Goal: Task Accomplishment & Management: Manage account settings

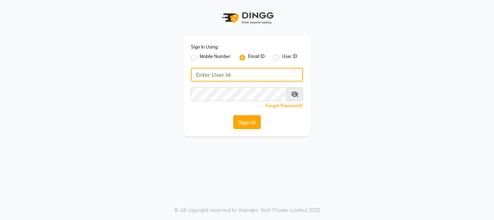
type input "[EMAIL_ADDRESS][DOMAIN_NAME]"
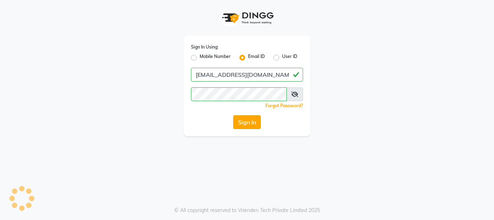
click at [237, 122] on button "Sign In" at bounding box center [246, 122] width 27 height 14
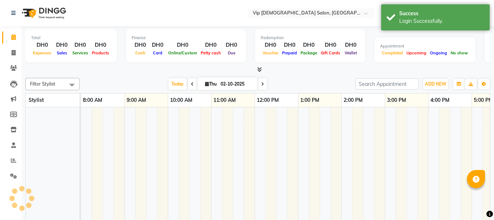
select select "en"
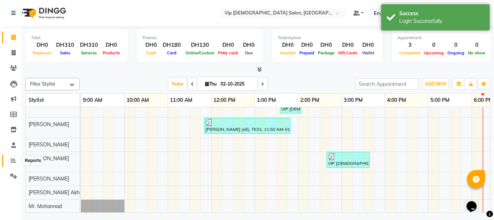
click at [12, 159] on icon at bounding box center [13, 159] width 5 height 5
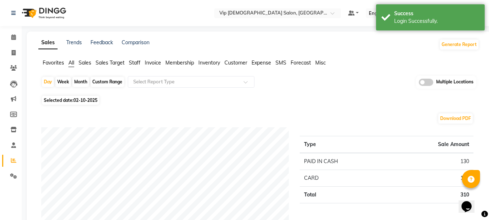
click at [102, 83] on div "Custom Range" at bounding box center [107, 82] width 34 height 10
select select "10"
select select "2025"
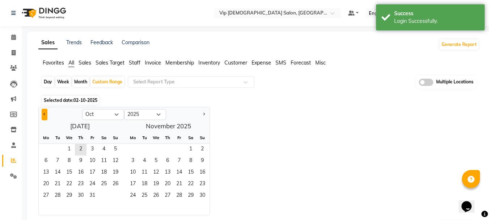
click at [42, 110] on button "Previous month" at bounding box center [45, 115] width 6 height 12
select select "9"
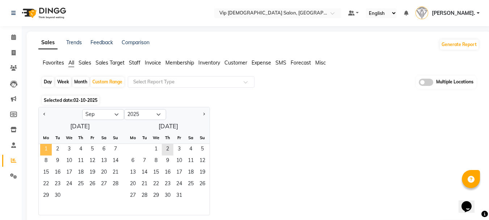
click at [43, 147] on span "1" at bounding box center [46, 150] width 12 height 12
click at [58, 196] on span "30" at bounding box center [58, 196] width 12 height 12
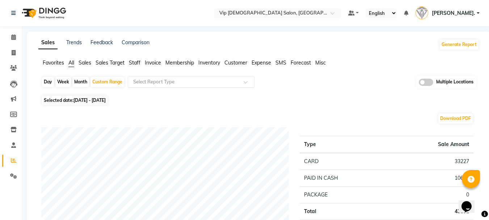
click at [174, 84] on input "text" at bounding box center [184, 81] width 104 height 7
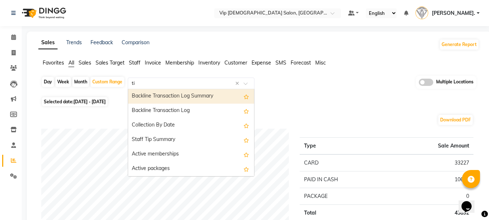
type input "tip"
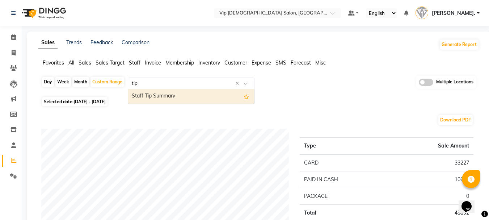
click at [150, 95] on div "Staff Tip Summary" at bounding box center [191, 96] width 126 height 14
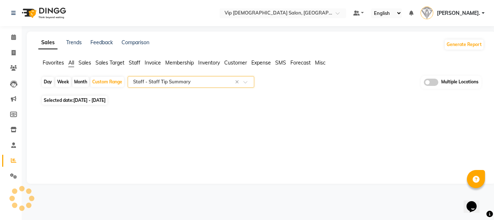
select select "full_report"
select select "csv"
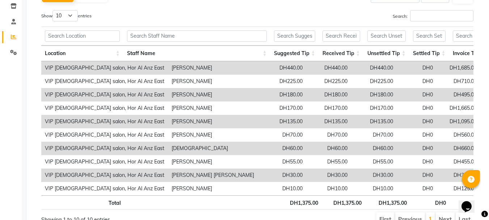
scroll to position [125, 0]
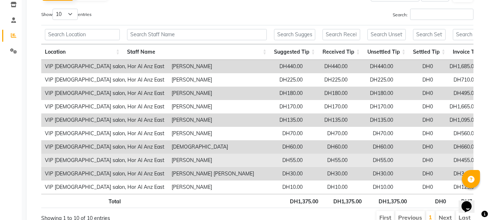
click at [302, 156] on td "DH55.00" at bounding box center [282, 159] width 48 height 13
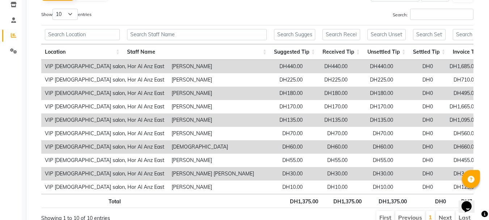
click at [242, 97] on td "[PERSON_NAME]" at bounding box center [213, 92] width 90 height 13
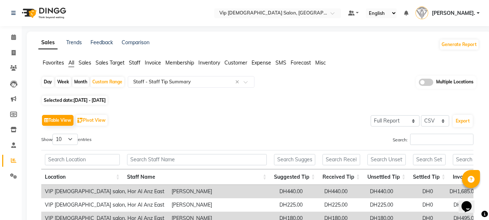
click at [49, 83] on div "Day" at bounding box center [48, 82] width 12 height 10
select select "9"
select select "2025"
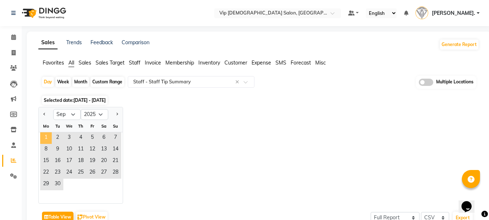
click at [46, 137] on span "1" at bounding box center [46, 138] width 12 height 12
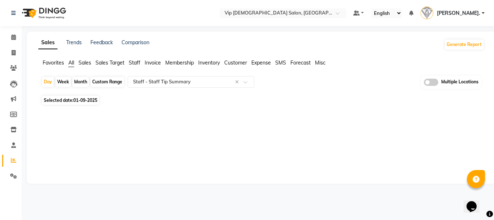
click at [85, 102] on span "01-09-2025" at bounding box center [85, 99] width 24 height 5
select select "9"
select select "2025"
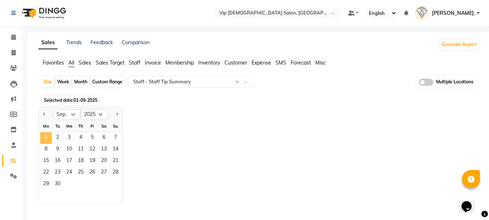
click at [47, 136] on span "1" at bounding box center [46, 138] width 12 height 12
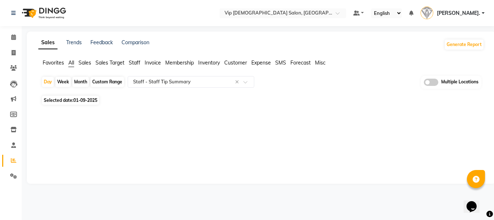
click at [120, 88] on div "Day Week Month Custom Range Select Report Type × Staff - Staff Tip Summary × Mu…" at bounding box center [261, 85] width 440 height 18
click at [30, 89] on div "Sales Trends Feedback Comparison Generate Report Favorites All Sales Sales Targ…" at bounding box center [261, 107] width 469 height 152
click at [51, 82] on div "Day" at bounding box center [48, 82] width 12 height 10
select select "9"
select select "2025"
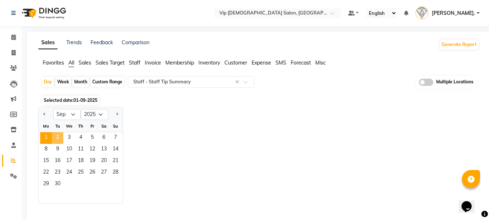
click at [52, 139] on span "2" at bounding box center [58, 138] width 12 height 12
select select "full_report"
select select "csv"
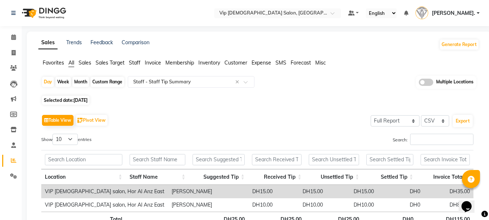
scroll to position [52, 0]
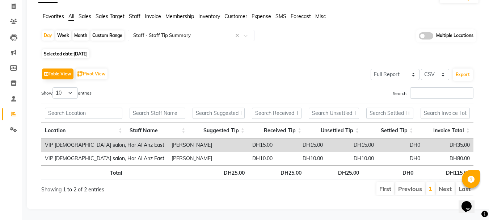
click at [67, 49] on span "Selected date: [DATE]" at bounding box center [65, 53] width 47 height 9
select select "9"
select select "2025"
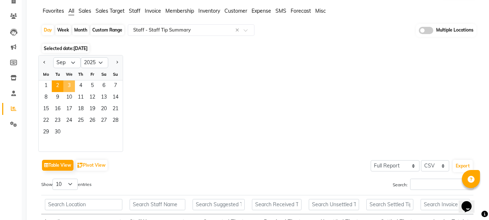
click at [69, 86] on span "3" at bounding box center [69, 86] width 12 height 12
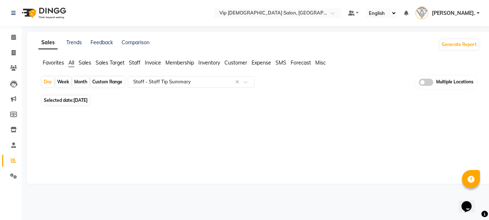
scroll to position [0, 0]
click at [59, 102] on span "Selected date: [DATE]" at bounding box center [65, 99] width 47 height 9
select select "9"
select select "2025"
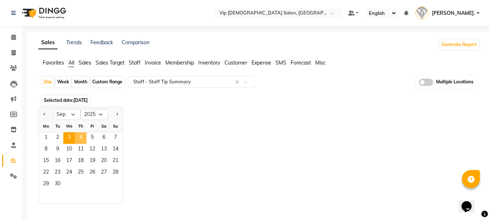
click at [80, 136] on span "4" at bounding box center [81, 138] width 12 height 12
select select "full_report"
select select "csv"
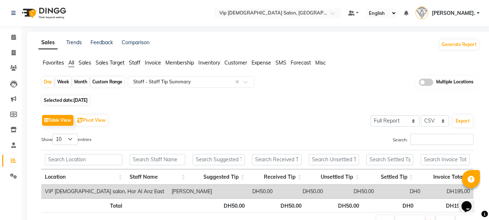
scroll to position [38, 0]
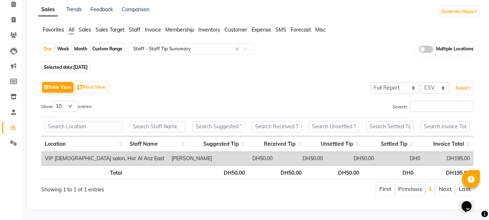
click at [68, 64] on span "Selected date: [DATE]" at bounding box center [65, 67] width 47 height 9
select select "9"
select select "2025"
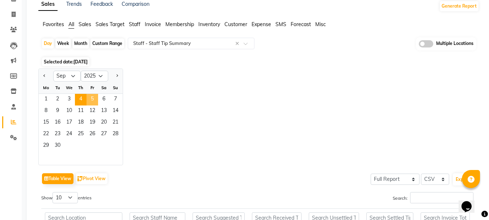
click at [92, 101] on span "5" at bounding box center [92, 100] width 12 height 12
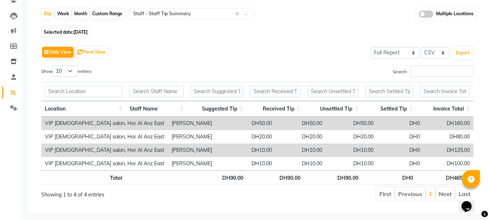
scroll to position [68, 0]
click at [69, 35] on span "Selected date: [DATE]" at bounding box center [65, 31] width 47 height 9
select select "9"
select select "2025"
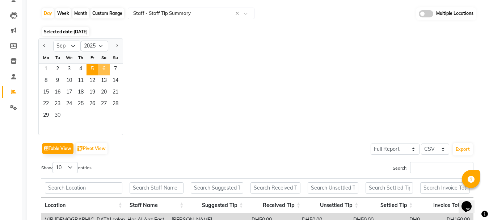
click at [103, 70] on span "6" at bounding box center [104, 70] width 12 height 12
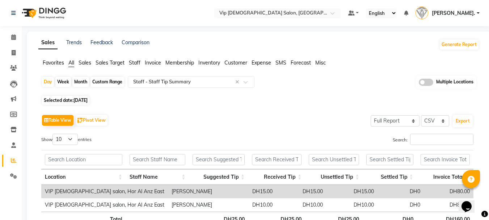
scroll to position [52, 0]
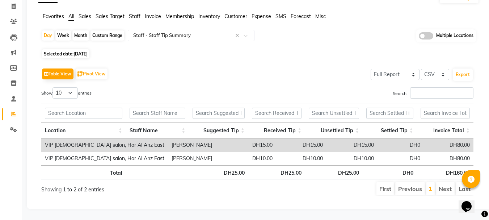
click at [60, 49] on span "Selected date: [DATE]" at bounding box center [65, 53] width 47 height 9
select select "9"
select select "2025"
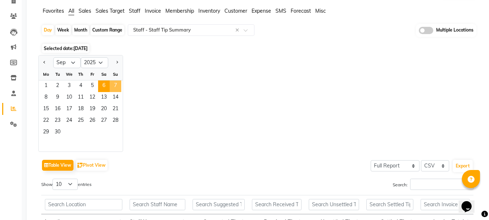
click at [113, 87] on span "7" at bounding box center [116, 86] width 12 height 12
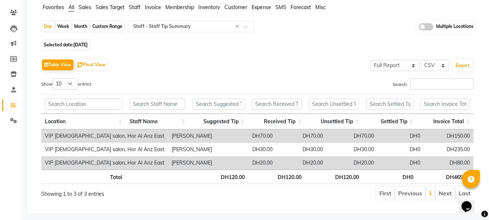
scroll to position [56, 0]
click at [68, 44] on span "Selected date: [DATE]" at bounding box center [65, 44] width 47 height 9
select select "9"
select select "2025"
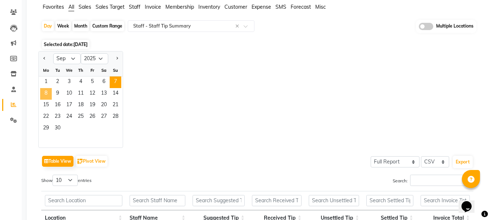
click at [44, 90] on span "8" at bounding box center [46, 94] width 12 height 12
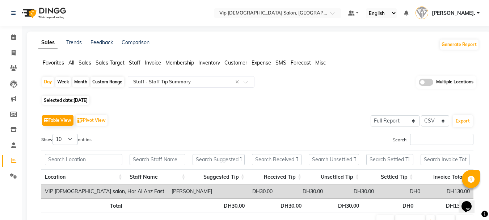
scroll to position [38, 0]
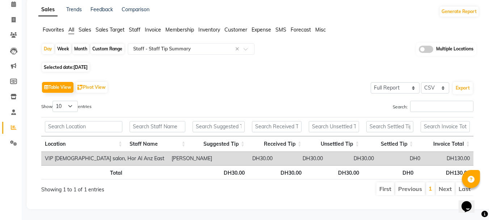
click at [65, 63] on span "Selected date: [DATE]" at bounding box center [65, 67] width 47 height 9
select select "9"
select select "2025"
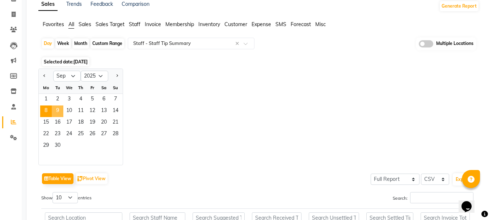
click at [54, 108] on span "9" at bounding box center [58, 111] width 12 height 12
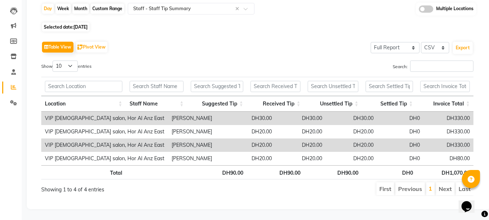
scroll to position [78, 0]
click at [68, 22] on span "Selected date: [DATE]" at bounding box center [65, 26] width 47 height 9
select select "9"
select select "2025"
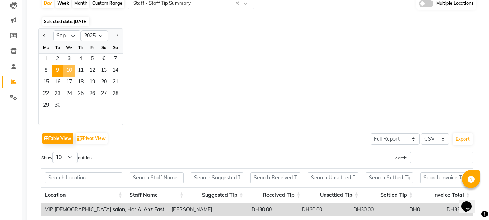
click at [69, 72] on span "10" at bounding box center [69, 71] width 12 height 12
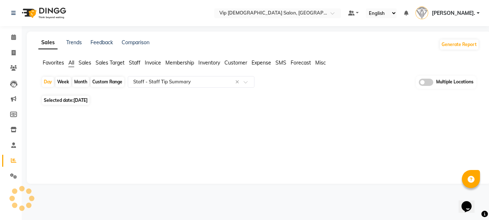
scroll to position [0, 0]
click at [68, 93] on div "Day Week Month Custom Range Select Report Type × Staff - Staff Tip Summary × Mu…" at bounding box center [261, 85] width 440 height 18
click at [69, 101] on span "Selected date: [DATE]" at bounding box center [65, 99] width 47 height 9
select select "9"
select select "2025"
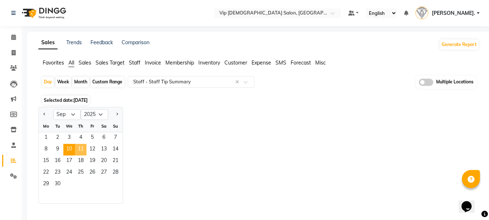
click at [84, 152] on span "11" at bounding box center [81, 150] width 12 height 12
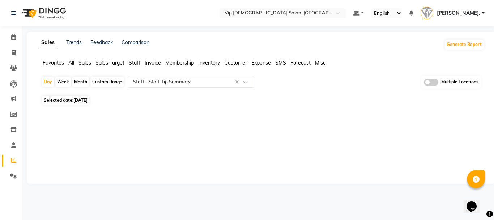
click at [75, 100] on span "[DATE]" at bounding box center [80, 99] width 14 height 5
select select "9"
select select "2025"
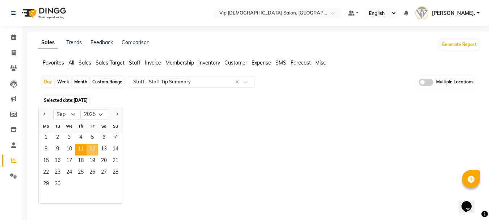
click at [94, 146] on span "12" at bounding box center [92, 150] width 12 height 12
select select "full_report"
select select "csv"
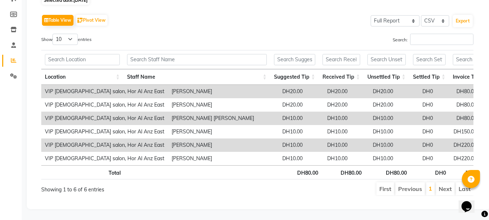
scroll to position [67, 0]
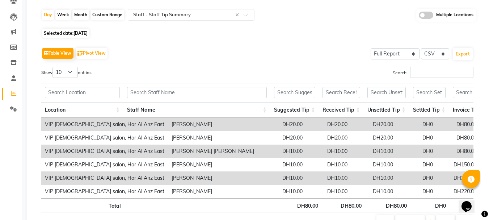
click at [79, 34] on span "[DATE]" at bounding box center [80, 32] width 14 height 5
select select "9"
select select "2025"
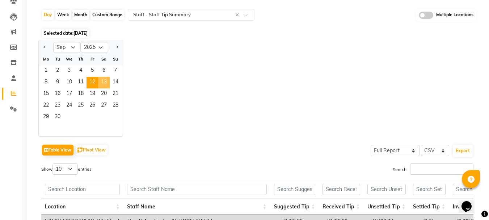
click at [109, 77] on span "13" at bounding box center [104, 83] width 12 height 12
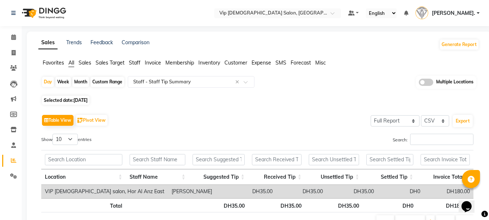
scroll to position [38, 0]
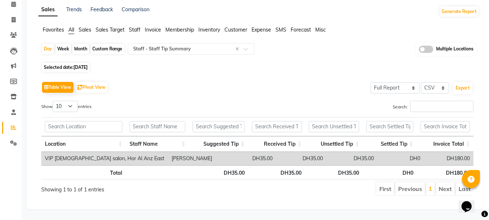
click at [59, 63] on span "Selected date: [DATE]" at bounding box center [65, 67] width 47 height 9
select select "9"
select select "2025"
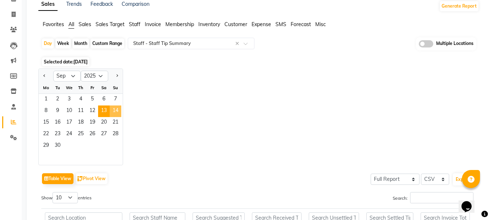
click at [116, 110] on span "14" at bounding box center [116, 111] width 12 height 12
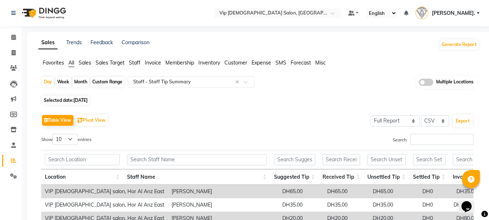
scroll to position [84, 0]
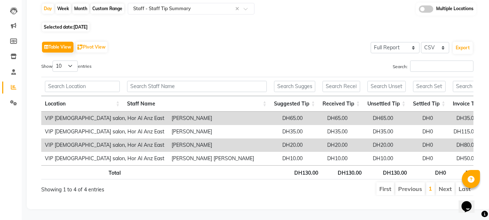
click at [70, 22] on span "Selected date: [DATE]" at bounding box center [65, 26] width 47 height 9
select select "9"
select select "2025"
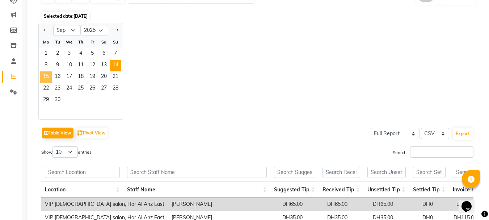
click at [49, 75] on span "15" at bounding box center [46, 77] width 12 height 12
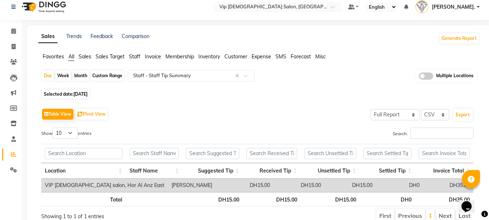
scroll to position [5, 0]
click at [72, 95] on span "Selected date: [DATE]" at bounding box center [65, 94] width 47 height 9
select select "9"
select select "2025"
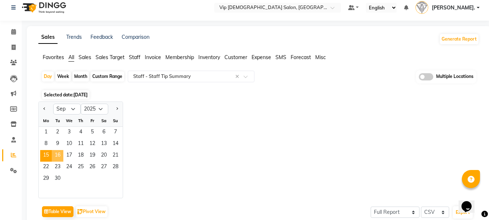
click at [52, 156] on span "16" at bounding box center [58, 156] width 12 height 12
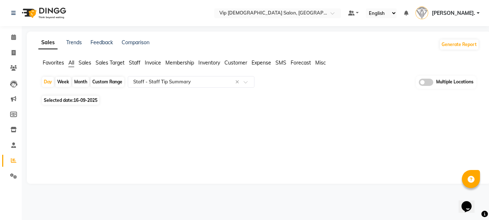
scroll to position [0, 0]
click at [61, 105] on div "Day Week Month Custom Range Select Report Type × Staff - Staff Tip Summary × Mu…" at bounding box center [261, 97] width 446 height 43
click at [77, 98] on span "16-09-2025" at bounding box center [85, 99] width 24 height 5
select select "9"
select select "2025"
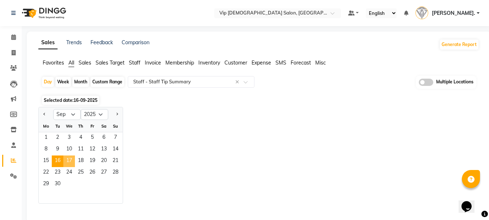
click at [71, 162] on span "17" at bounding box center [69, 161] width 12 height 12
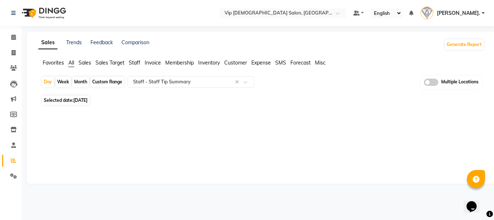
click at [83, 103] on span "Selected date: [DATE]" at bounding box center [65, 99] width 47 height 9
select select "9"
select select "2025"
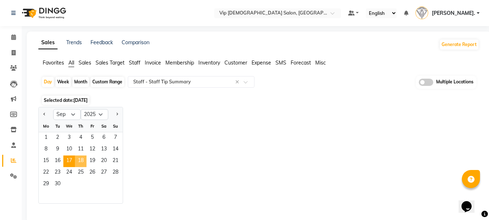
click at [83, 159] on span "18" at bounding box center [81, 161] width 12 height 12
select select "full_report"
select select "csv"
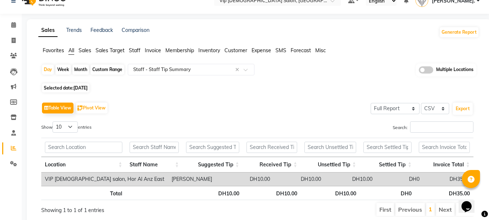
scroll to position [38, 0]
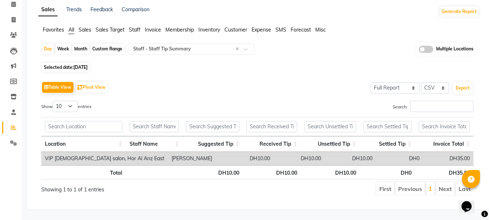
click at [80, 64] on span "[DATE]" at bounding box center [80, 66] width 14 height 5
select select "9"
select select "2025"
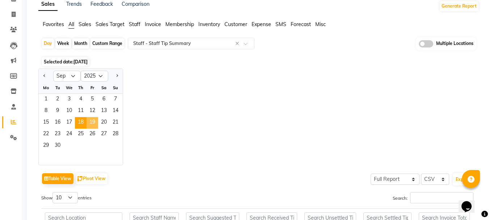
click at [92, 124] on span "19" at bounding box center [92, 123] width 12 height 12
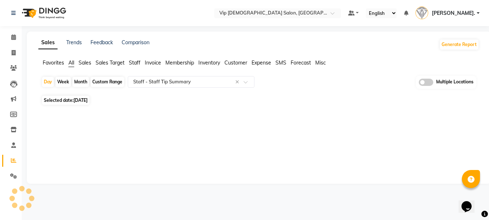
scroll to position [0, 0]
click at [61, 100] on span "Selected date: [DATE]" at bounding box center [65, 99] width 47 height 9
select select "9"
select select "2025"
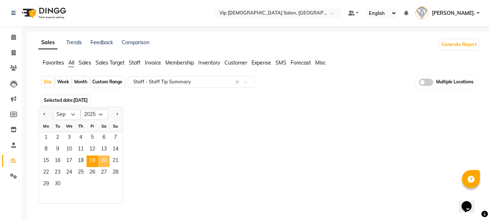
click at [105, 160] on span "20" at bounding box center [104, 161] width 12 height 12
select select "full_report"
select select "csv"
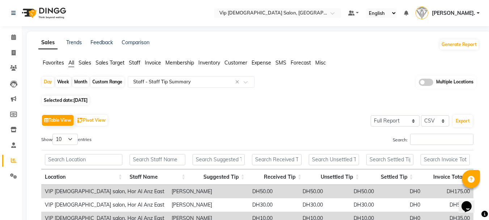
scroll to position [65, 0]
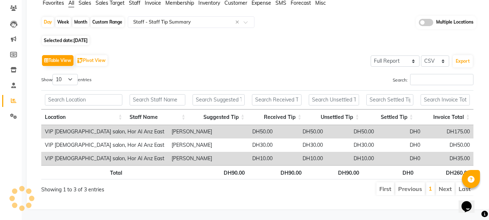
click at [70, 36] on span "Selected date: [DATE]" at bounding box center [65, 40] width 47 height 9
select select "9"
select select "2025"
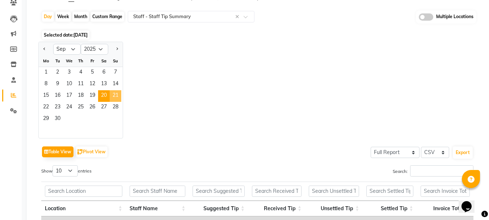
click at [117, 95] on span "21" at bounding box center [116, 96] width 12 height 12
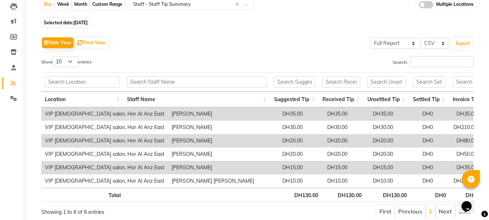
scroll to position [76, 0]
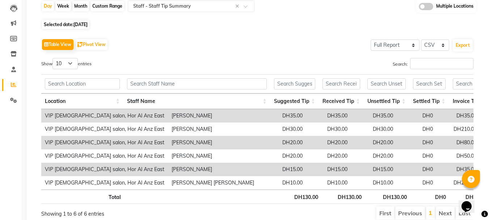
click at [74, 22] on span "Selected date: [DATE]" at bounding box center [65, 24] width 47 height 9
select select "9"
select select "2025"
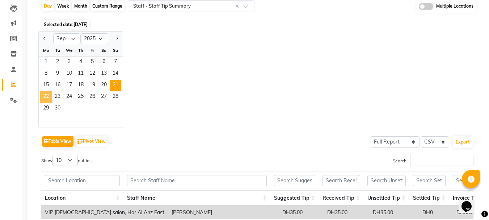
click at [41, 97] on span "22" at bounding box center [46, 97] width 12 height 12
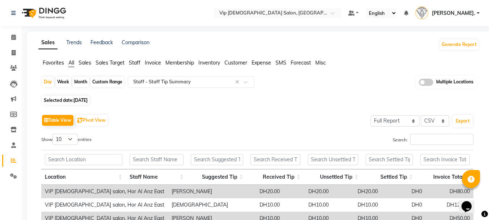
scroll to position [65, 0]
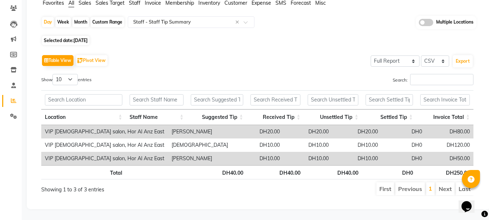
click at [70, 36] on span "Selected date: [DATE]" at bounding box center [65, 40] width 47 height 9
select select "9"
select select "2025"
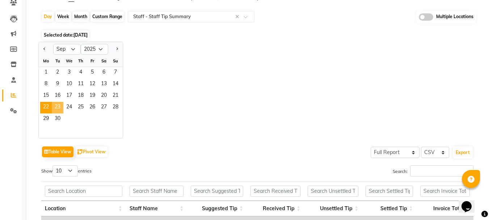
click at [56, 112] on span "23" at bounding box center [58, 108] width 12 height 12
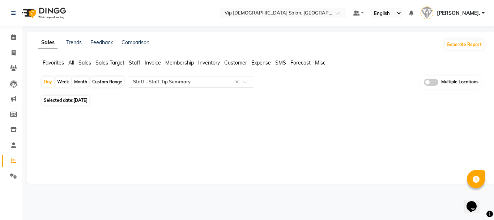
click at [67, 101] on span "Selected date: [DATE]" at bounding box center [65, 99] width 47 height 9
select select "9"
select select "2025"
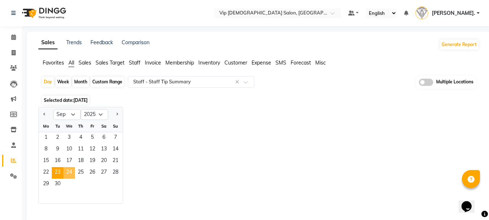
click at [69, 175] on span "24" at bounding box center [69, 173] width 12 height 12
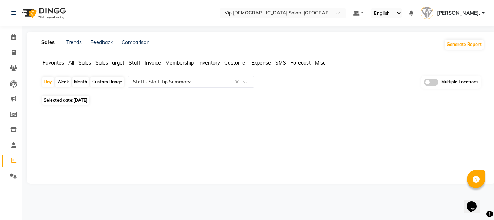
click at [68, 107] on div at bounding box center [259, 113] width 449 height 12
click at [68, 101] on span "Selected date: [DATE]" at bounding box center [65, 99] width 47 height 9
select select "9"
select select "2025"
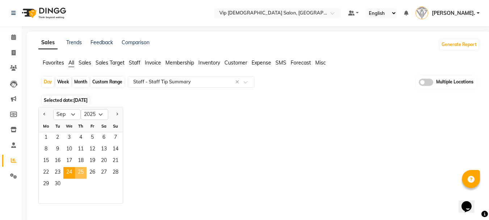
click at [82, 170] on span "25" at bounding box center [81, 173] width 12 height 12
select select "full_report"
select select "csv"
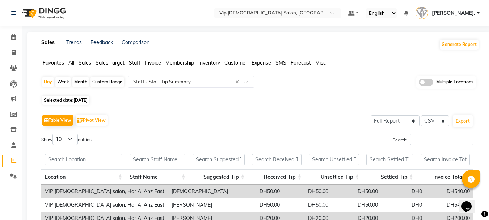
scroll to position [78, 0]
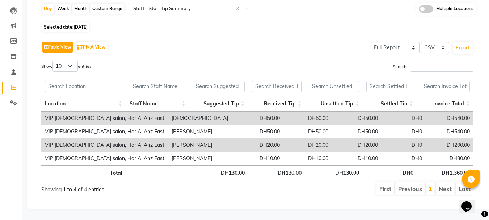
click at [61, 43] on button "Table View" at bounding box center [57, 47] width 31 height 11
click at [84, 24] on span "[DATE]" at bounding box center [80, 26] width 14 height 5
select select "9"
select select "2025"
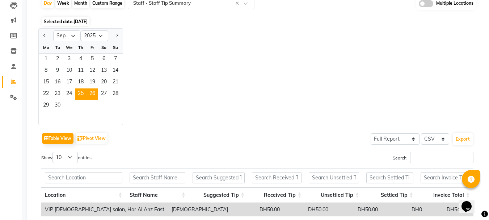
click at [92, 98] on span "26" at bounding box center [92, 94] width 12 height 12
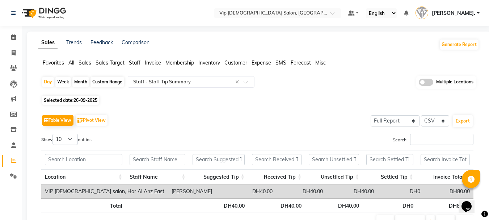
scroll to position [38, 0]
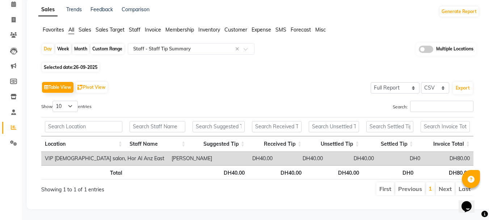
click at [72, 63] on span "Selected date: [DATE]" at bounding box center [70, 67] width 57 height 9
select select "9"
select select "2025"
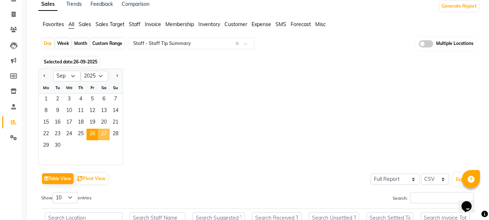
click at [103, 133] on span "27" at bounding box center [104, 134] width 12 height 12
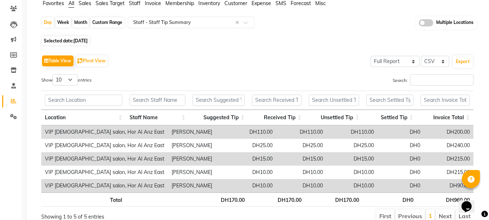
scroll to position [60, 0]
click at [78, 38] on span "[DATE]" at bounding box center [80, 40] width 14 height 5
select select "9"
select select "2025"
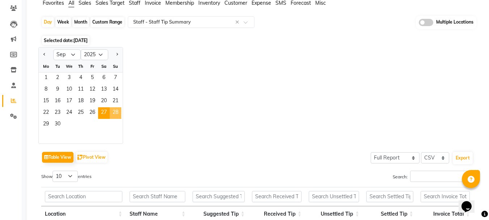
click at [115, 112] on span "28" at bounding box center [116, 113] width 12 height 12
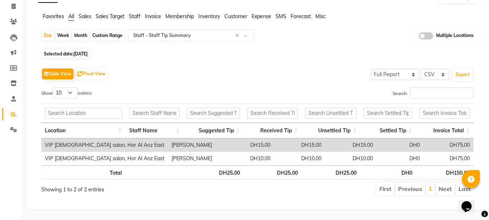
scroll to position [51, 0]
click at [48, 50] on span "Selected date: [DATE]" at bounding box center [65, 53] width 47 height 9
select select "9"
select select "2025"
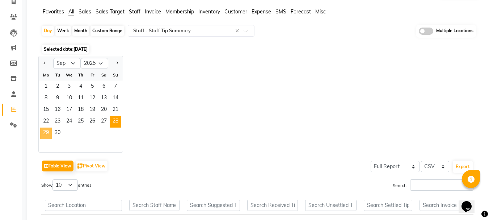
click at [46, 132] on span "29" at bounding box center [46, 133] width 12 height 12
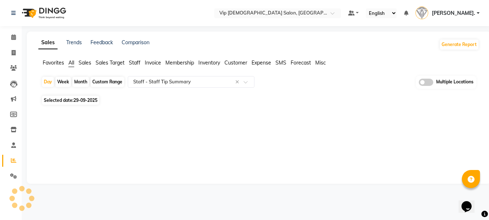
scroll to position [0, 0]
click at [78, 104] on span "Selected date: [DATE]" at bounding box center [70, 99] width 57 height 9
select select "9"
select select "2025"
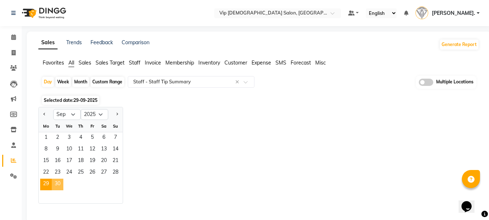
click at [58, 182] on span "30" at bounding box center [58, 184] width 12 height 12
select select "full_report"
select select "csv"
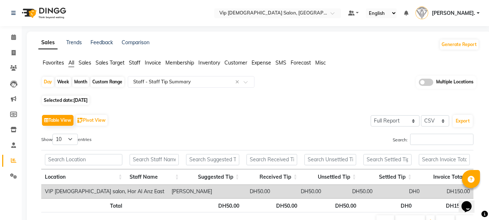
scroll to position [38, 0]
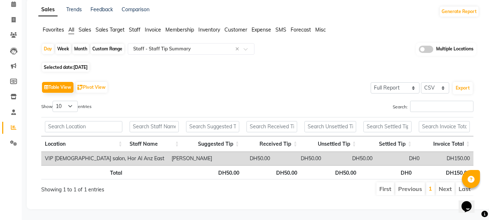
click at [134, 26] on span "Staff" at bounding box center [135, 29] width 12 height 7
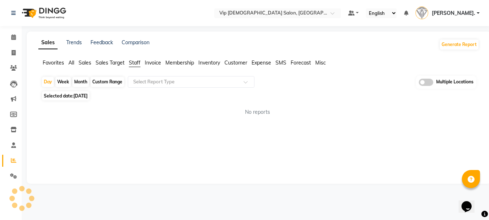
scroll to position [0, 0]
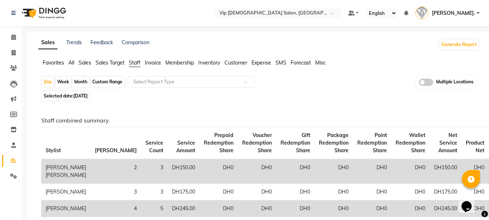
click at [86, 96] on span "[DATE]" at bounding box center [80, 95] width 14 height 5
select select "9"
select select "2025"
click at [88, 97] on span "[DATE]" at bounding box center [80, 95] width 14 height 5
select select "9"
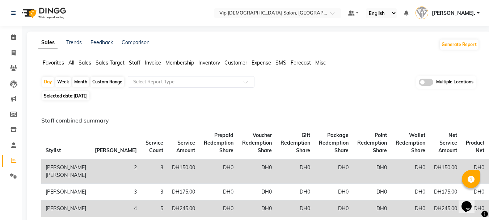
select select "2025"
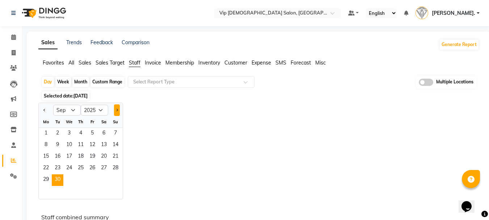
click at [119, 110] on button "Next month" at bounding box center [117, 110] width 6 height 12
select select "10"
click at [75, 133] on span "1" at bounding box center [69, 134] width 12 height 12
click at [169, 141] on div "Jan Feb Mar Apr May Jun [DATE] Aug Sep Oct Nov [DATE] 2016 2017 2018 2019 2020 …" at bounding box center [258, 150] width 441 height 97
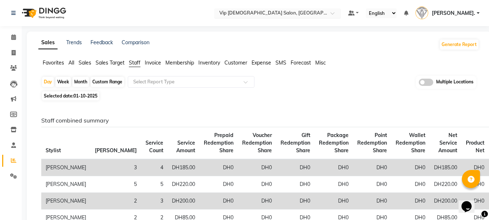
click at [323, 12] on input "text" at bounding box center [270, 13] width 105 height 7
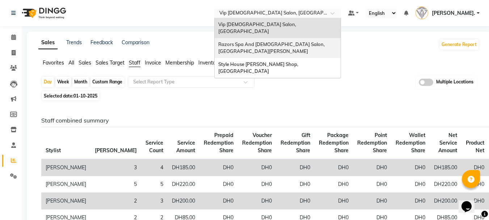
click at [285, 40] on div "Razors Spa And [DEMOGRAPHIC_DATA] Salon, [GEOGRAPHIC_DATA][PERSON_NAME]" at bounding box center [277, 48] width 126 height 20
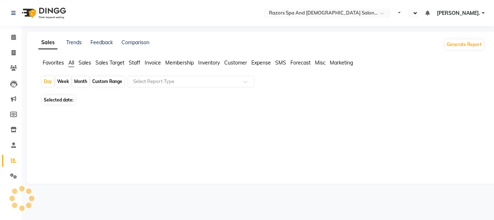
select select "en"
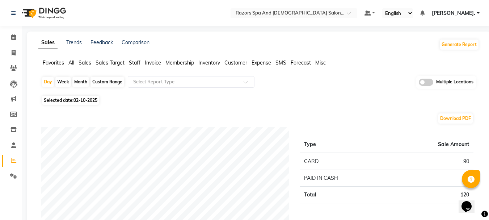
click at [324, 102] on div "Selected date: 02-10-2025" at bounding box center [260, 100] width 438 height 8
click at [137, 62] on span "Staff" at bounding box center [135, 62] width 12 height 7
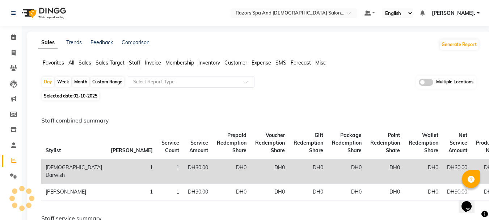
click at [72, 96] on span "Selected date: 02-10-2025" at bounding box center [70, 95] width 57 height 9
select select "10"
select select "2025"
click at [64, 138] on th "Stylist" at bounding box center [73, 143] width 65 height 32
click at [75, 93] on span "02-10-2025" at bounding box center [85, 95] width 24 height 5
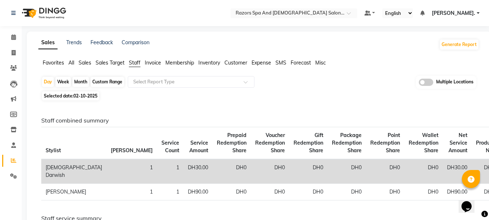
select select "10"
select select "2025"
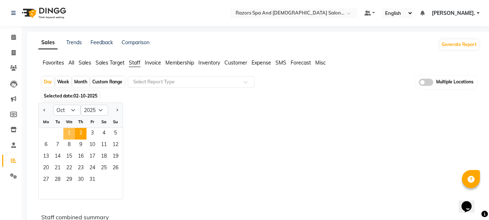
click at [71, 132] on span "1" at bounding box center [69, 134] width 12 height 12
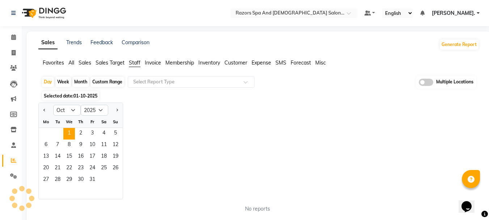
click at [181, 129] on div "Jan Feb Mar Apr May Jun [DATE] Aug Sep Oct Nov [DATE] 2016 2017 2018 2019 2020 …" at bounding box center [258, 150] width 441 height 97
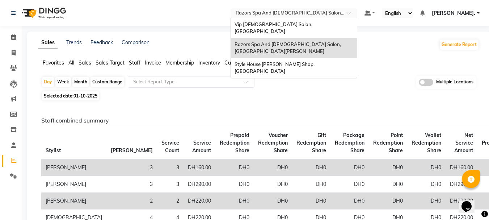
click at [333, 14] on input "text" at bounding box center [286, 13] width 105 height 7
click at [305, 61] on span "Style House [PERSON_NAME] Shop, [GEOGRAPHIC_DATA]" at bounding box center [274, 67] width 81 height 13
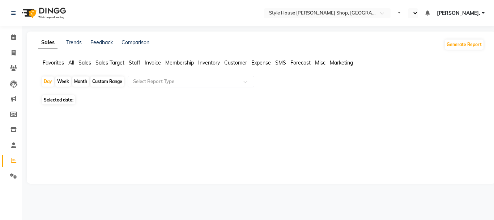
select select "en"
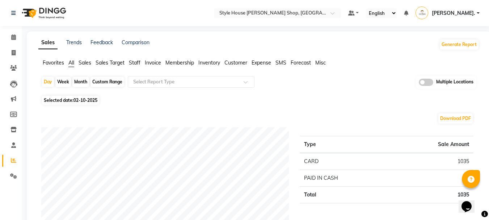
click at [139, 60] on span "Staff" at bounding box center [135, 62] width 12 height 7
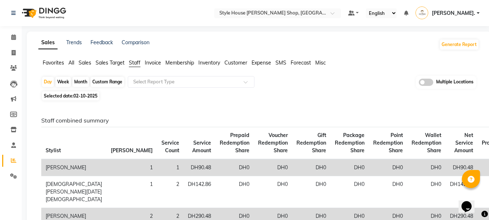
click at [79, 97] on span "02-10-2025" at bounding box center [85, 95] width 24 height 5
select select "10"
select select "2025"
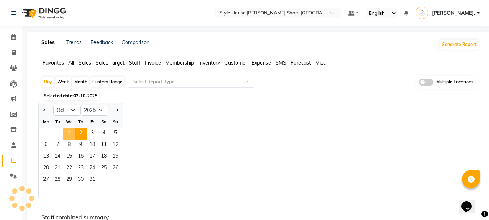
click at [70, 129] on span "1" at bounding box center [69, 134] width 12 height 12
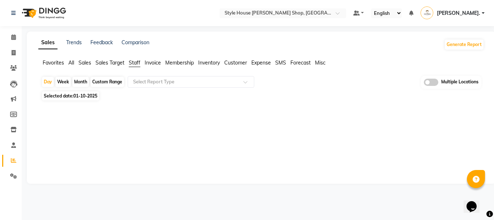
click at [238, 135] on div at bounding box center [259, 130] width 437 height 26
